Goal: Find specific page/section: Find specific page/section

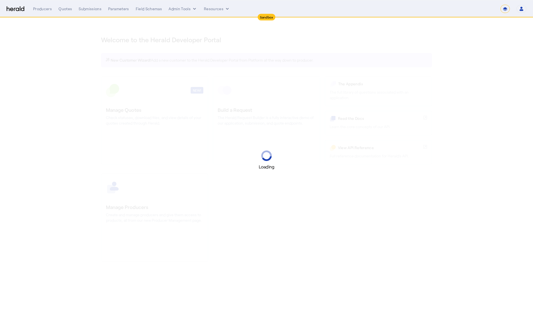
select select "*******"
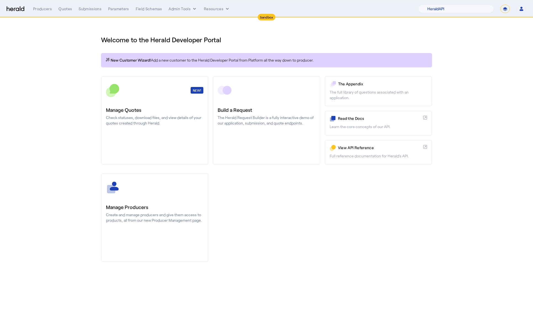
click at [97, 12] on div "Producers Quotes Submissions Parameters Field Schemas Admin Tools Resources 1Fo…" at bounding box center [280, 9] width 494 height 8
click at [95, 10] on div "Submissions" at bounding box center [90, 9] width 23 height 6
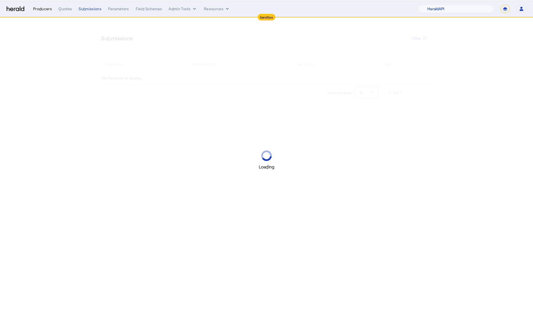
click at [43, 9] on div "Producers" at bounding box center [42, 9] width 19 height 6
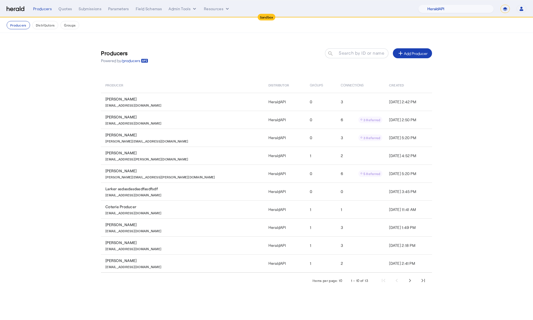
click at [463, 3] on nav "Sandbox Menu Producers Quotes Submissions Parameters Field Schemas Admin Tools …" at bounding box center [266, 8] width 533 height 17
click at [463, 8] on select "1Fort Acrisure Acturis Affinity Advisors Affinity Risk Agentero AmWins Anzen Ao…" at bounding box center [457, 9] width 76 height 8
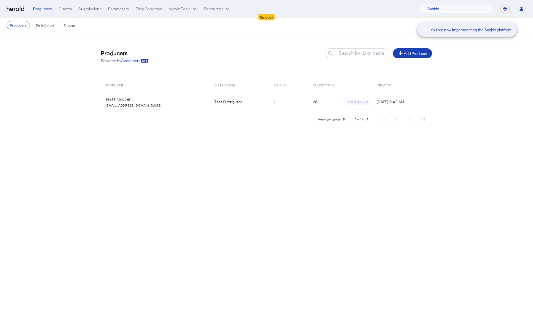
click at [471, 7] on div "You are now impersonating the Babbix platform." at bounding box center [481, 9] width 104 height 18
click at [468, 8] on select "1Fort Acrisure Acturis Affinity Advisors Affinity Risk Agentero AmWins Anzen Ao…" at bounding box center [457, 9] width 76 height 8
select select "pfm_z9k1_growthmill"
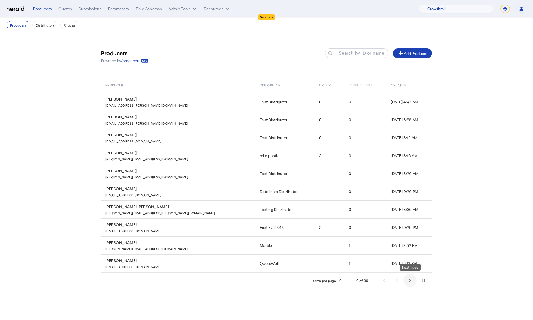
click at [407, 277] on span "Next page" at bounding box center [410, 280] width 13 height 13
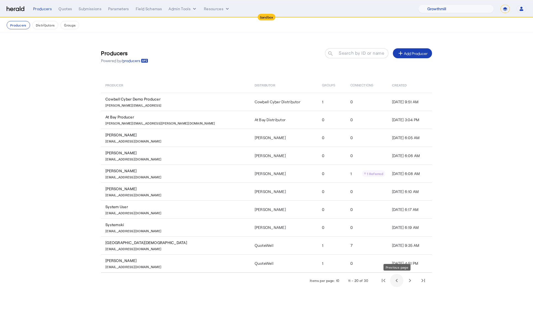
click at [400, 279] on span "Previous page" at bounding box center [396, 280] width 13 height 13
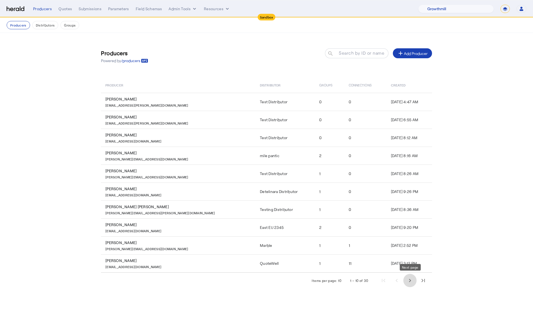
click at [412, 279] on span "Next page" at bounding box center [410, 280] width 13 height 13
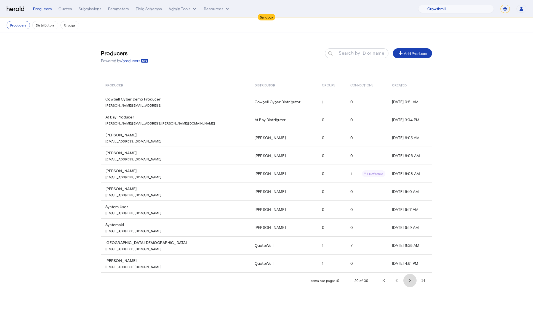
click at [412, 279] on span "Next page" at bounding box center [410, 280] width 13 height 13
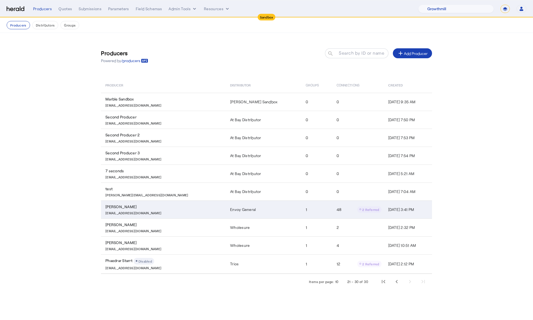
click at [134, 210] on p "[EMAIL_ADDRESS][DOMAIN_NAME]" at bounding box center [133, 213] width 56 height 6
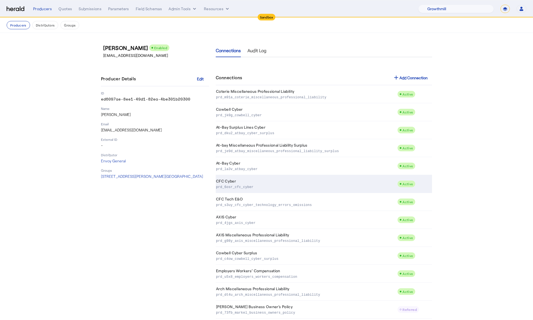
scroll to position [627, 0]
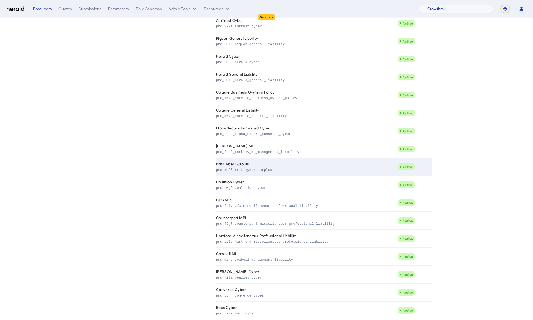
drag, startPoint x: 285, startPoint y: 168, endPoint x: 217, endPoint y: 168, distance: 67.6
click at [217, 168] on p "prd_kn05_brit_cyber_surplus" at bounding box center [305, 170] width 179 height 6
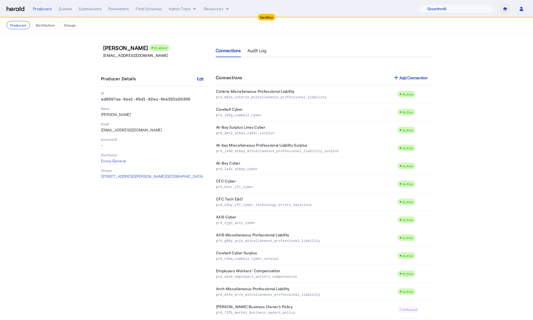
scroll to position [633, 0]
